Goal: Register for event/course

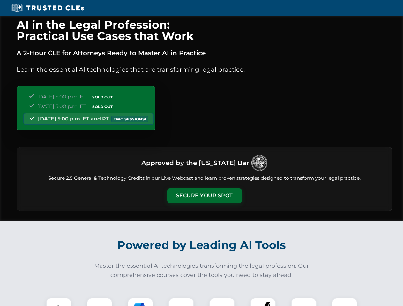
click at [204, 196] on button "Secure Your Spot" at bounding box center [204, 195] width 75 height 15
click at [59, 302] on img at bounding box center [58, 310] width 18 height 18
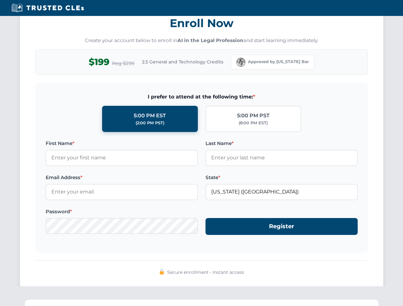
scroll to position [626, 0]
